Goal: Task Accomplishment & Management: Use online tool/utility

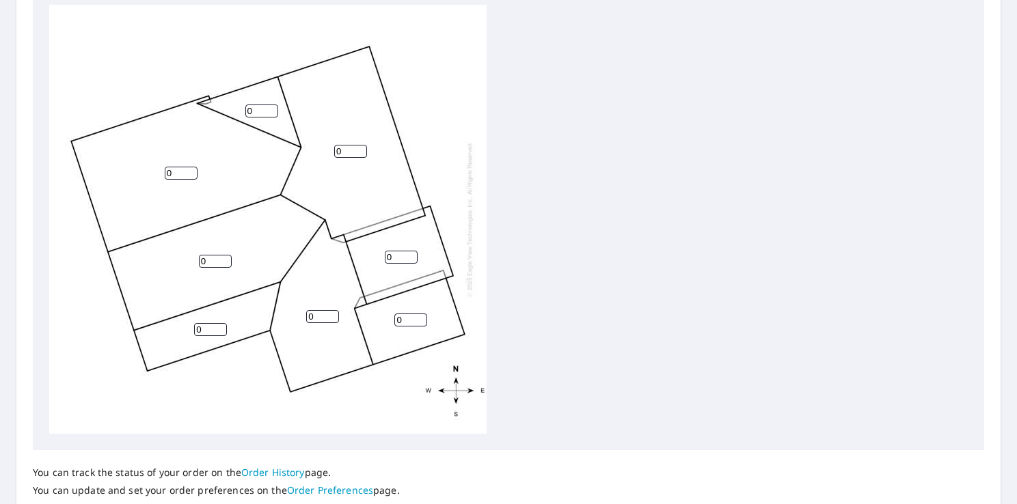
scroll to position [490, 0]
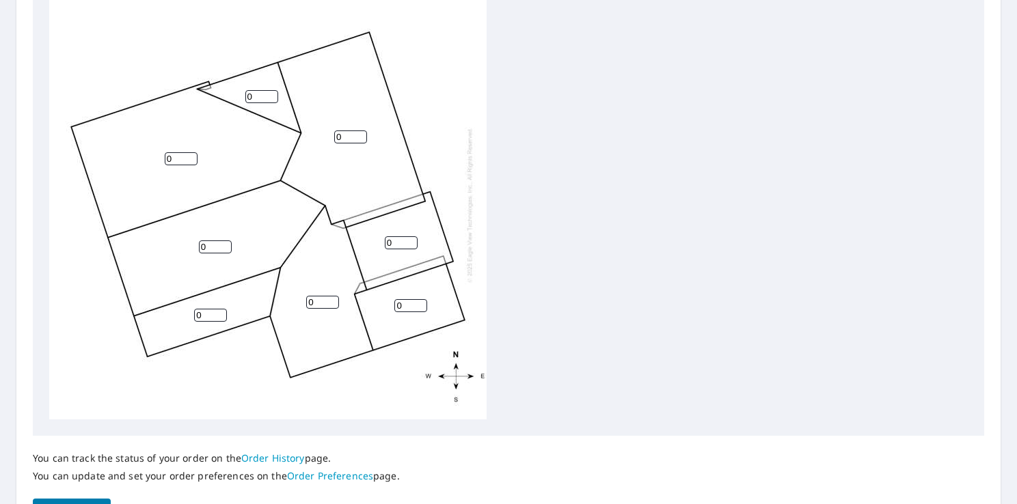
click at [175, 159] on input "0" at bounding box center [181, 158] width 33 height 13
type input "5"
click at [259, 102] on input "0" at bounding box center [261, 96] width 33 height 13
type input "5"
click at [353, 137] on input "0" at bounding box center [350, 137] width 33 height 13
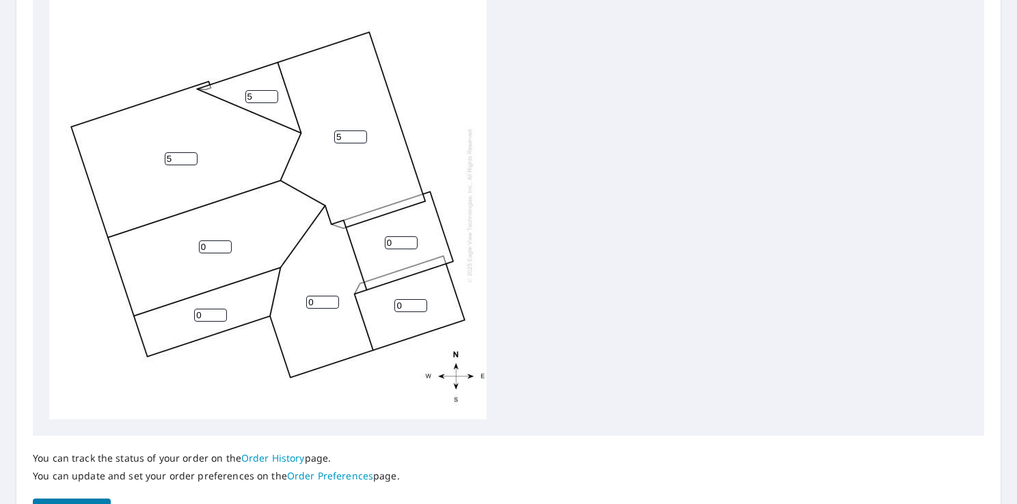
type input "5"
click at [395, 246] on input "0" at bounding box center [401, 242] width 33 height 13
type input "4"
click at [257, 101] on input "5" at bounding box center [261, 96] width 33 height 13
type input "4"
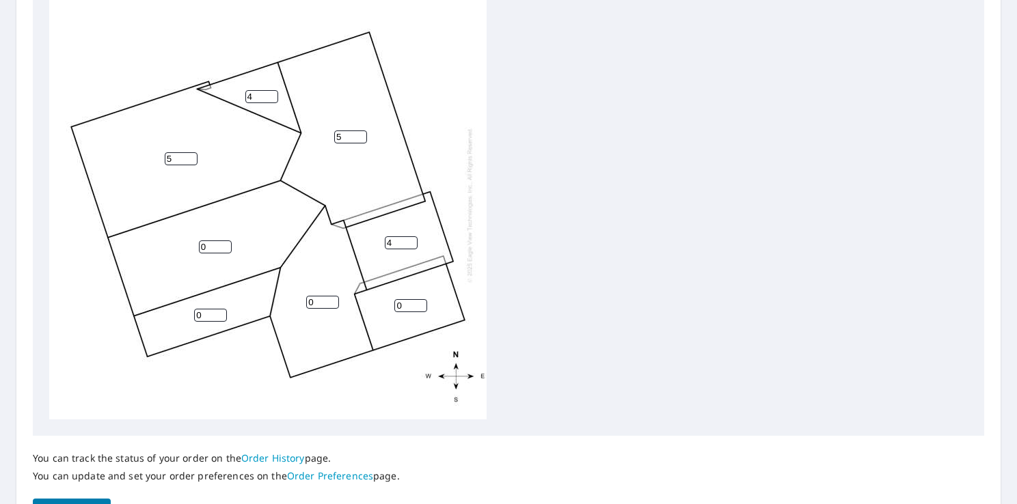
click at [180, 157] on input "5" at bounding box center [181, 158] width 33 height 13
type input "4"
click at [347, 135] on input "5" at bounding box center [350, 137] width 33 height 13
type input "4"
click at [391, 242] on input "4" at bounding box center [401, 242] width 33 height 13
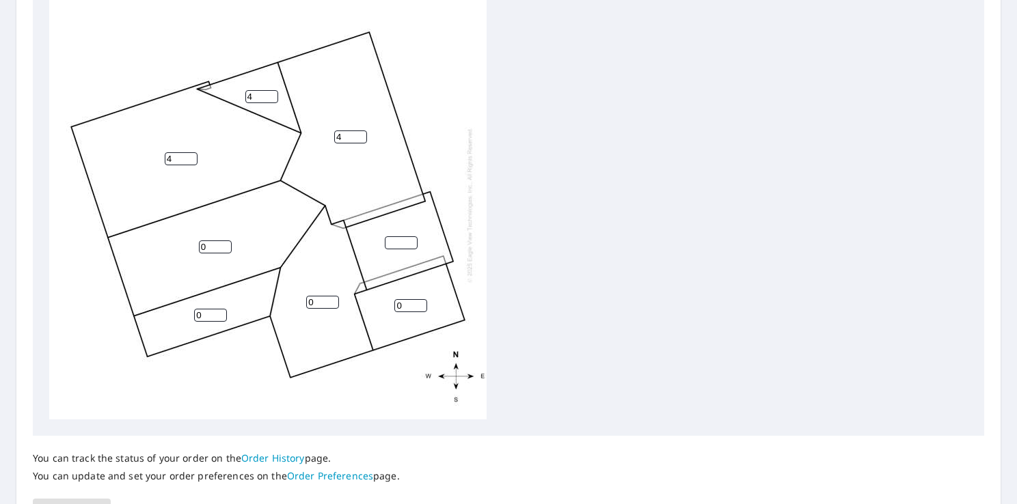
type input "4"
click at [404, 307] on input "0" at bounding box center [410, 305] width 33 height 13
type input "4"
click at [314, 303] on input "0" at bounding box center [322, 302] width 33 height 13
type input "4"
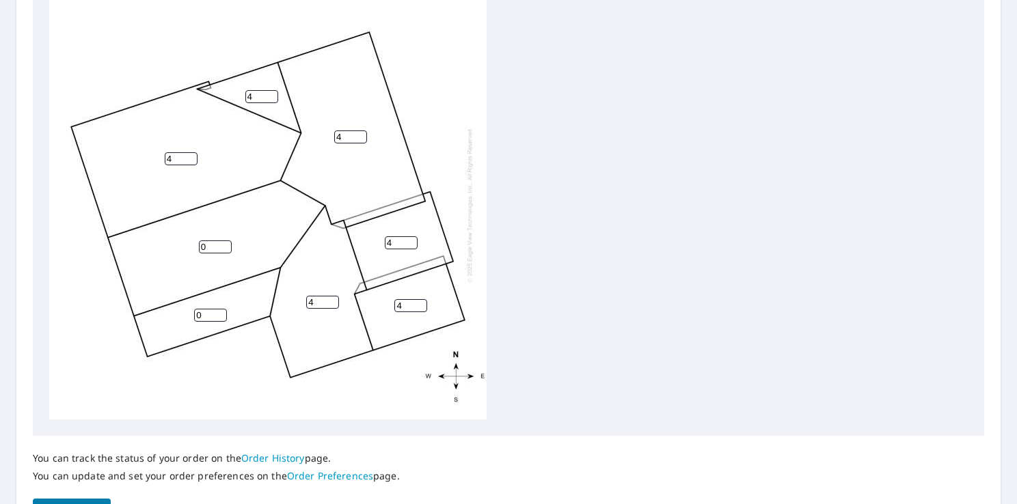
click at [218, 247] on input "0" at bounding box center [215, 247] width 33 height 13
type input "4"
click at [280, 228] on div "4 4 4 4 4 4 0 4" at bounding box center [267, 204] width 437 height 429
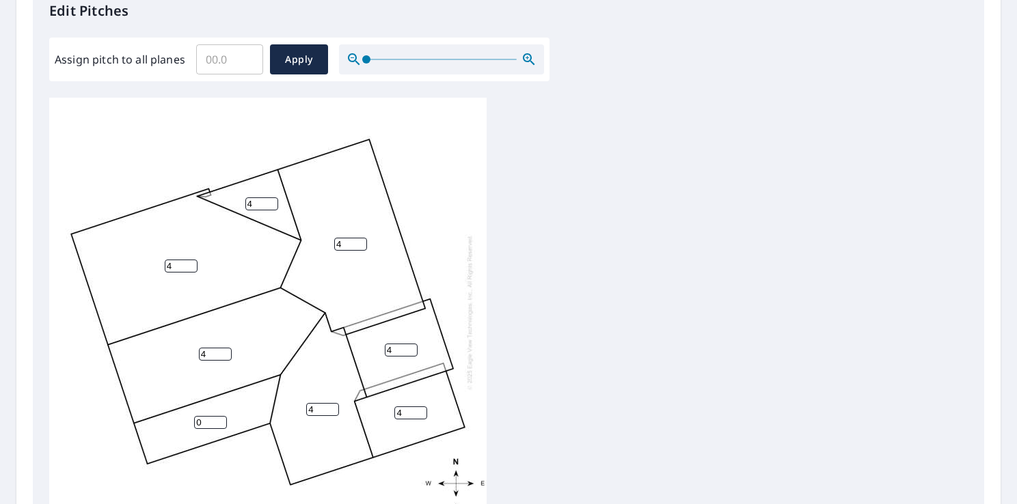
scroll to position [577, 0]
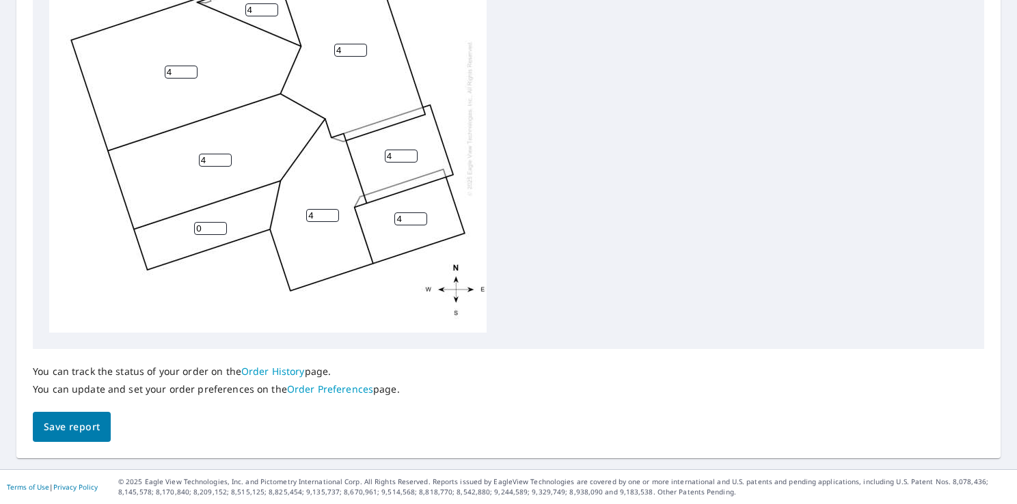
click at [203, 233] on input "0" at bounding box center [210, 228] width 33 height 13
type input "1"
click at [86, 436] on button "Save report" at bounding box center [72, 427] width 78 height 31
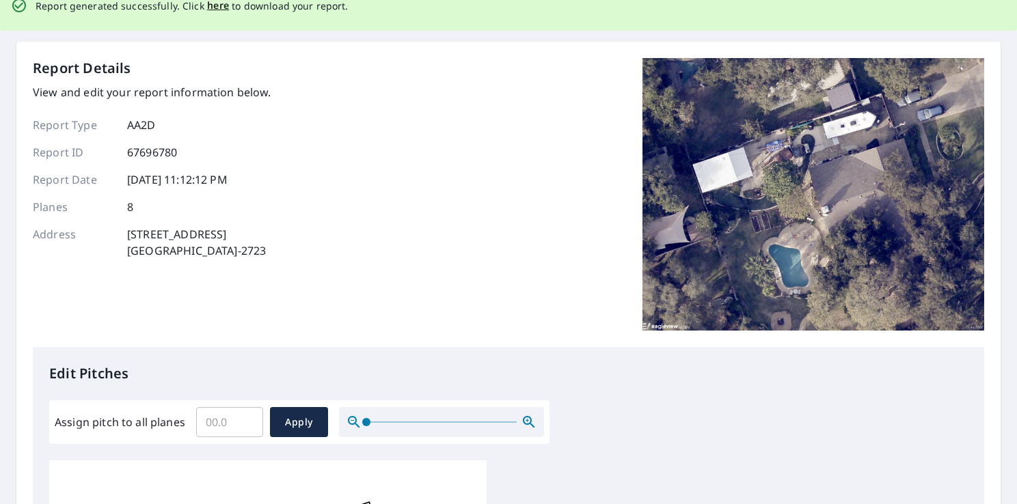
scroll to position [0, 0]
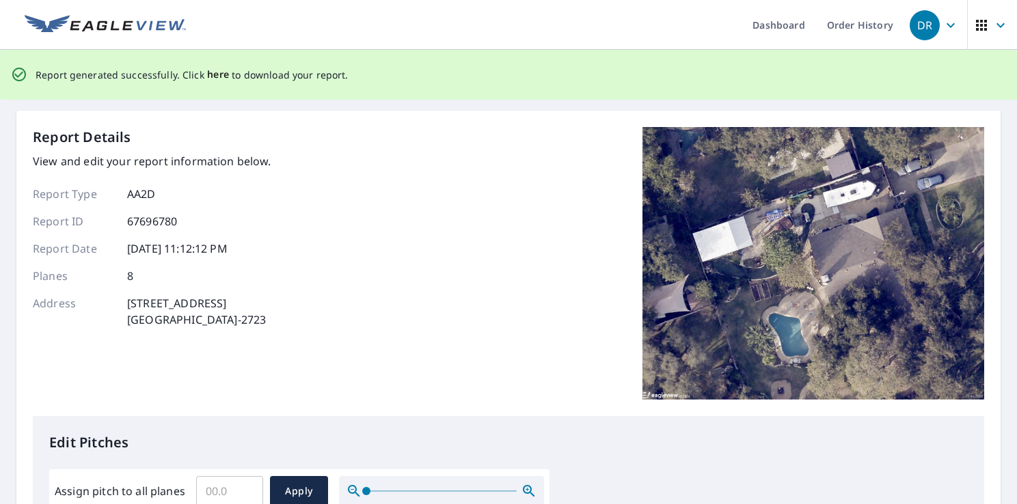
click at [217, 74] on span "here" at bounding box center [218, 74] width 23 height 17
